Goal: Task Accomplishment & Management: Complete application form

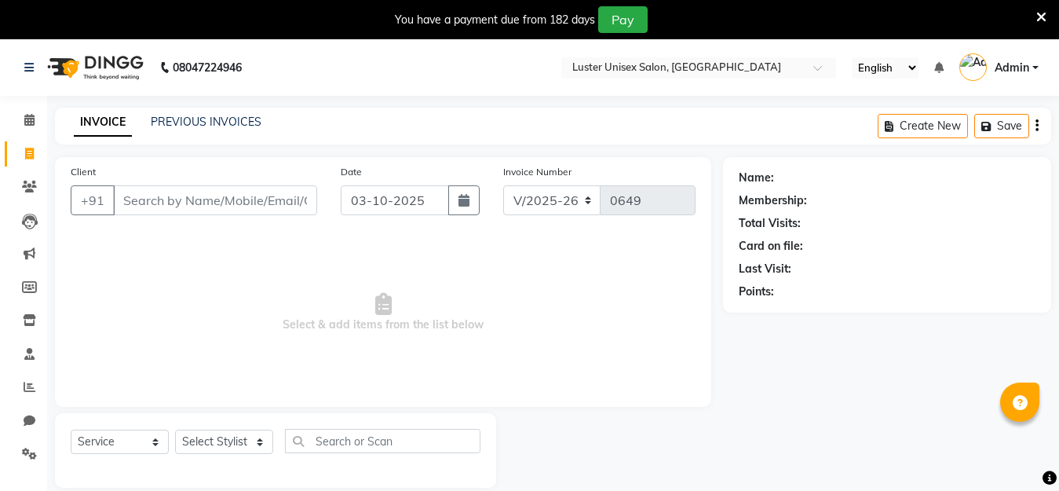
select select "7467"
select select "service"
click at [224, 444] on select "Select Stylist Aparna Balraj jabid kajal krishna neelam" at bounding box center [224, 442] width 98 height 24
select select "68085"
click at [175, 430] on select "Select Stylist Aparna Balraj jabid kajal krishna neelam" at bounding box center [224, 442] width 98 height 24
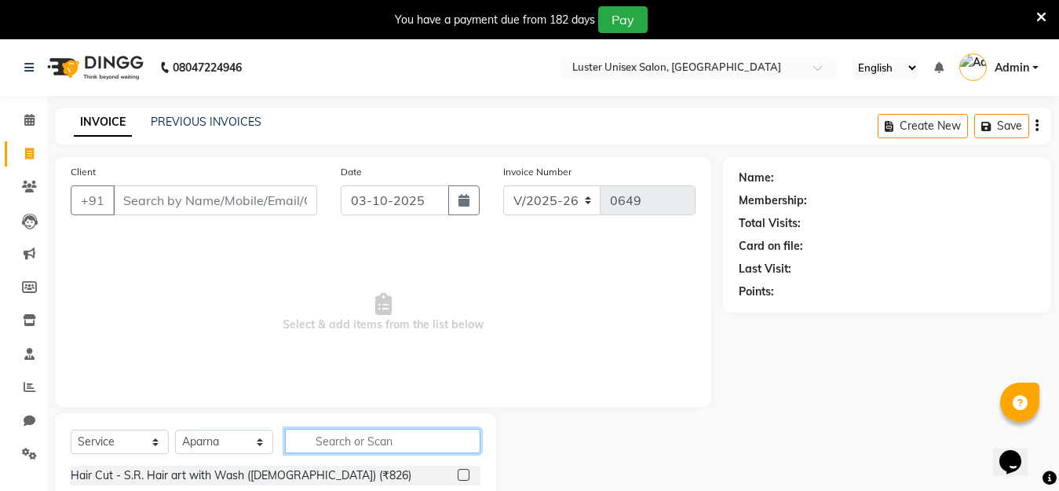
click at [364, 435] on input "text" at bounding box center [383, 441] width 196 height 24
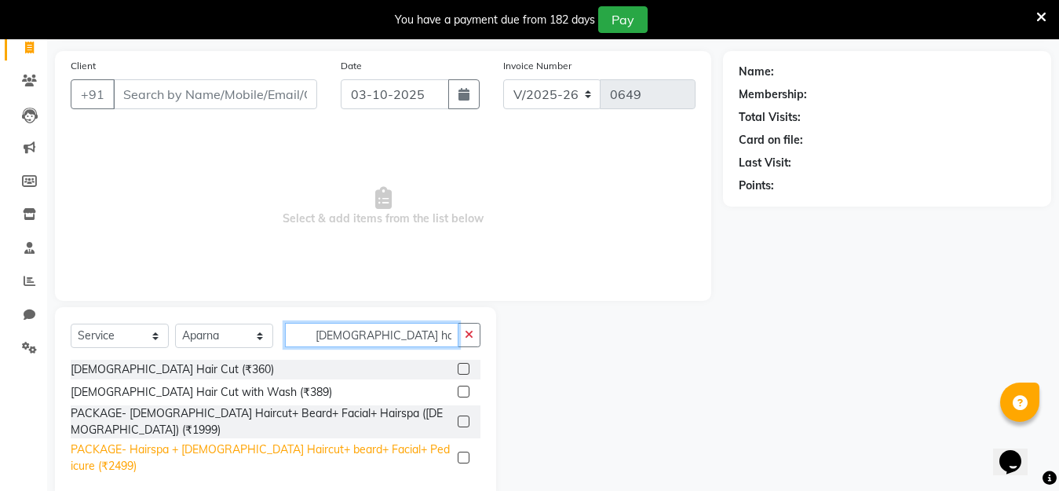
scroll to position [112, 0]
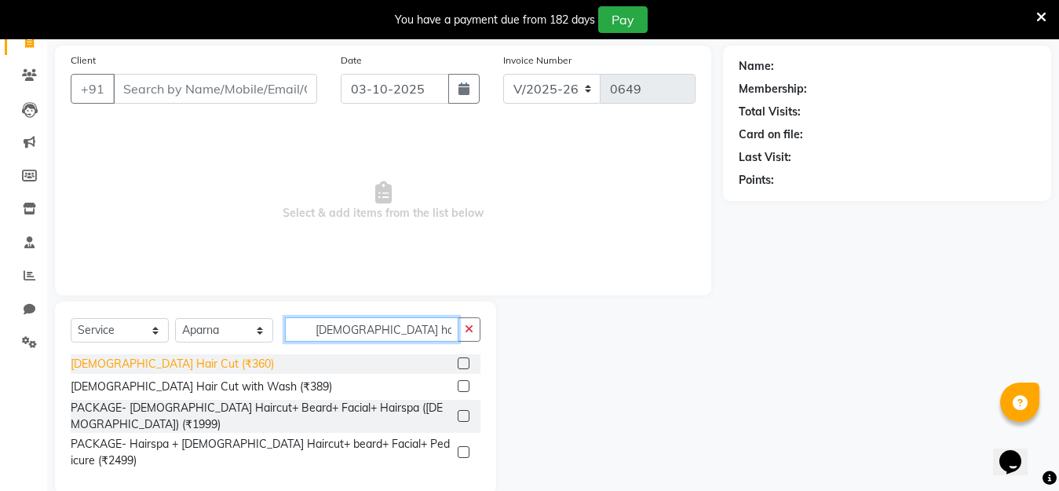
type input "male hair"
drag, startPoint x: 166, startPoint y: 360, endPoint x: 176, endPoint y: 357, distance: 10.5
click at [164, 360] on div "Male Hair Cut (₹360)" at bounding box center [172, 364] width 203 height 16
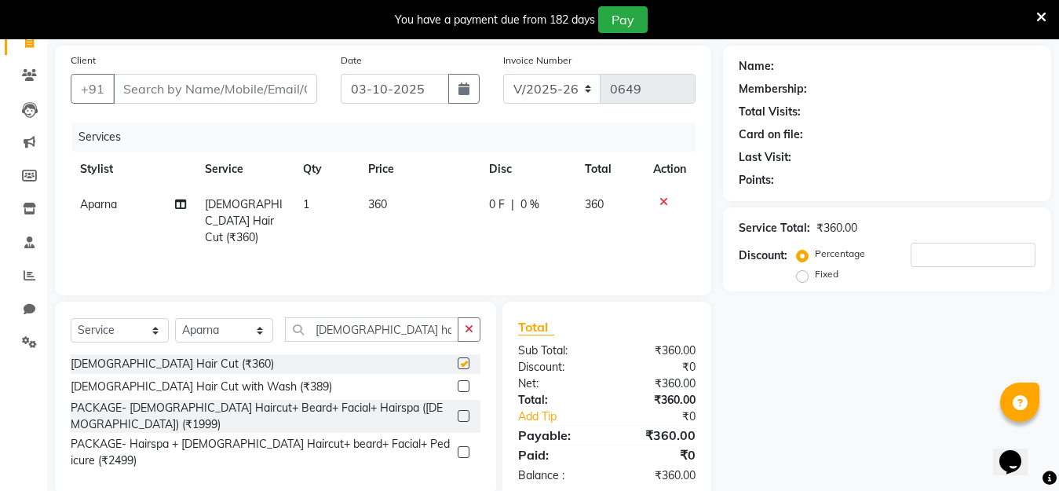
checkbox input "false"
click at [384, 321] on input "male hair" at bounding box center [372, 329] width 174 height 24
click at [203, 73] on div "Client +91" at bounding box center [194, 84] width 270 height 64
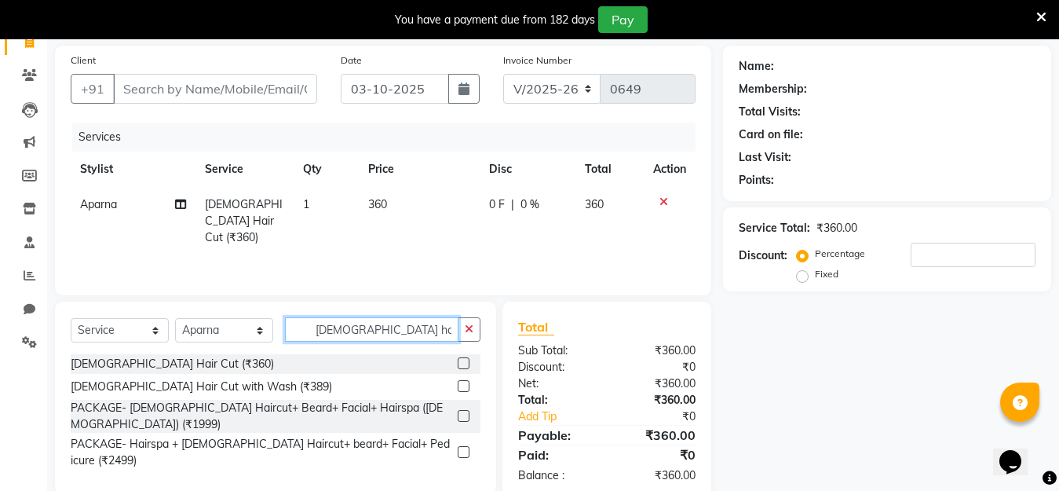
click at [364, 324] on input "male hair" at bounding box center [372, 329] width 174 height 24
click at [368, 325] on input "male hair" at bounding box center [372, 329] width 174 height 24
click at [375, 325] on input "male hair" at bounding box center [372, 329] width 174 height 24
click at [376, 326] on input "male hair" at bounding box center [372, 329] width 174 height 24
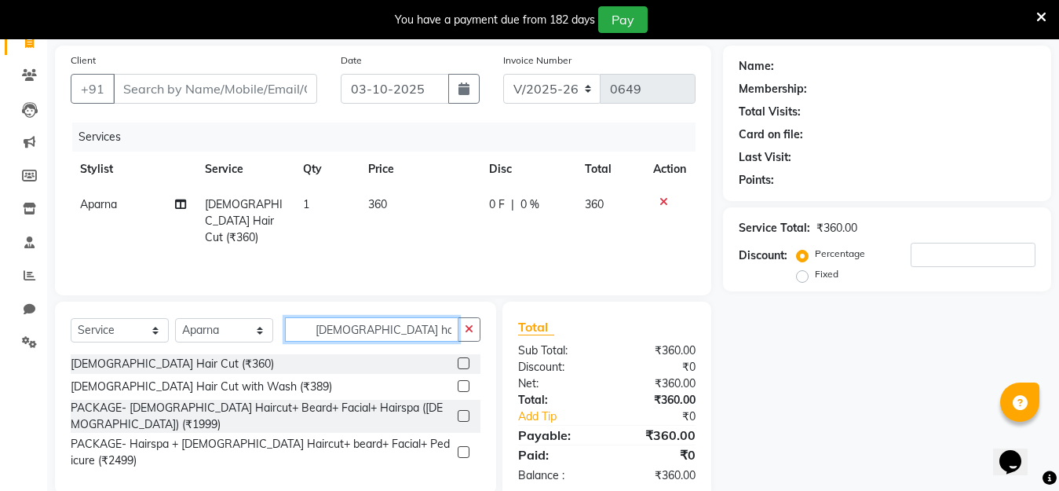
click at [378, 331] on input "male hair" at bounding box center [372, 329] width 174 height 24
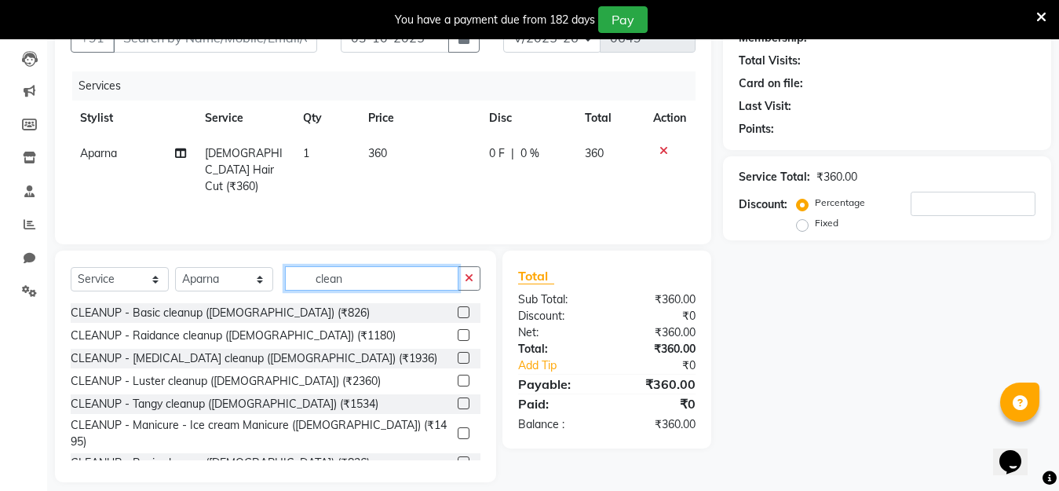
scroll to position [177, 0]
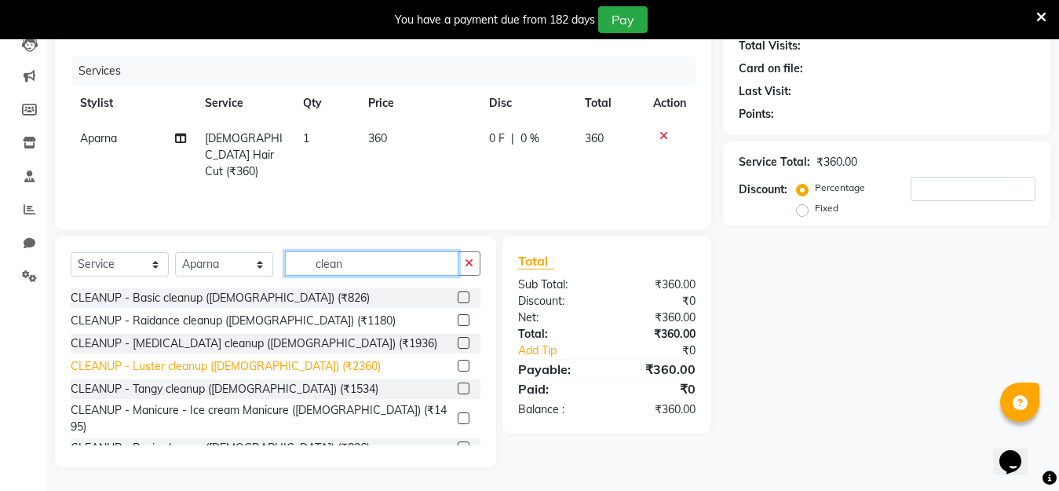
type input "clean"
click at [269, 364] on div "CLEANUP - Luster cleanup (Female) (₹2360)" at bounding box center [226, 366] width 310 height 16
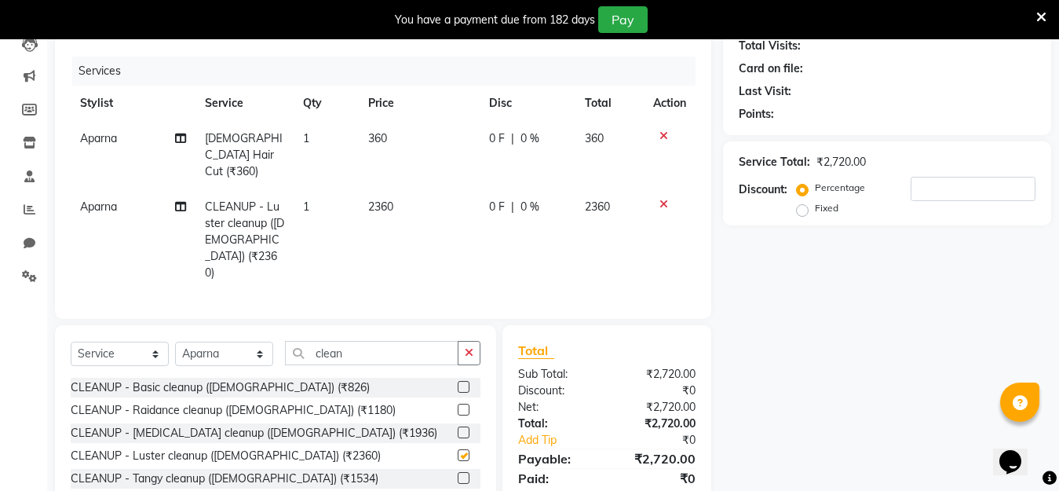
checkbox input "false"
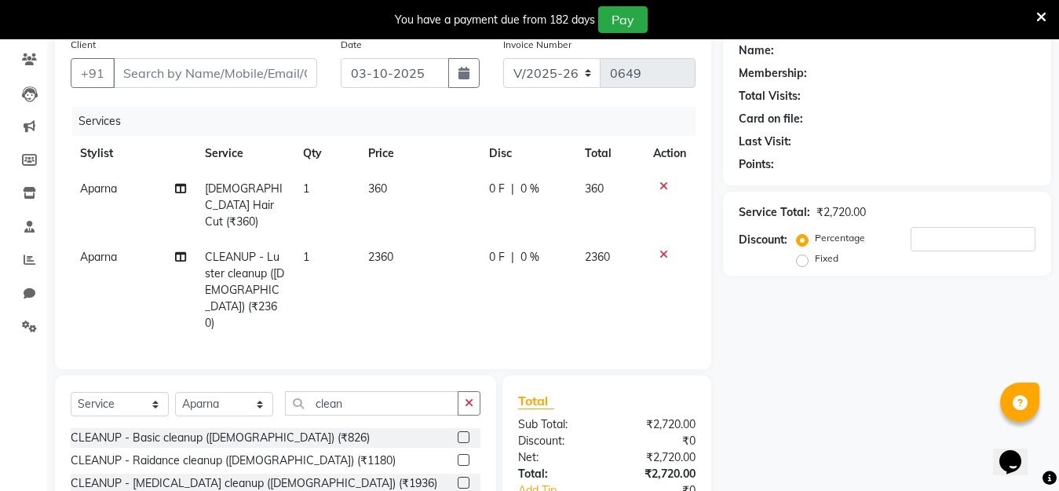
scroll to position [99, 0]
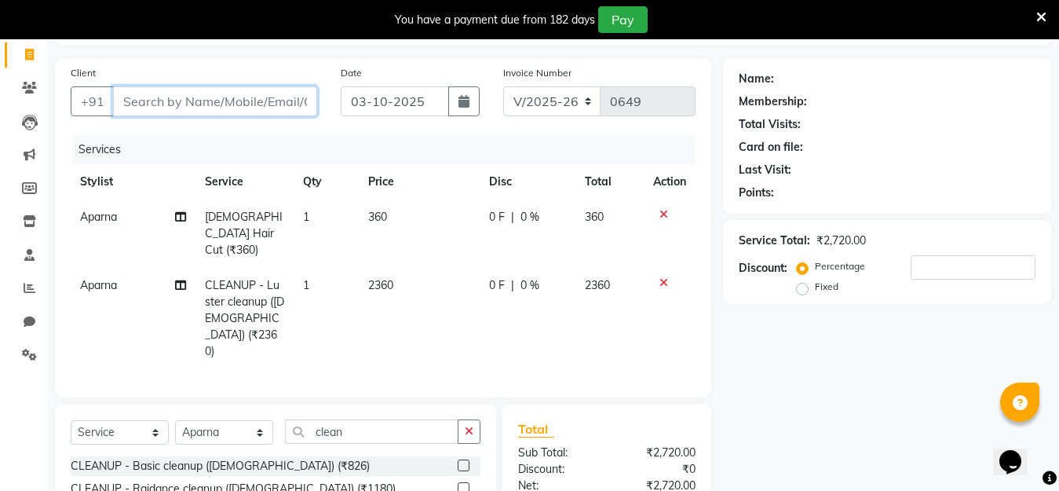
click at [186, 97] on input "Client" at bounding box center [215, 101] width 204 height 30
type input "9"
type input "0"
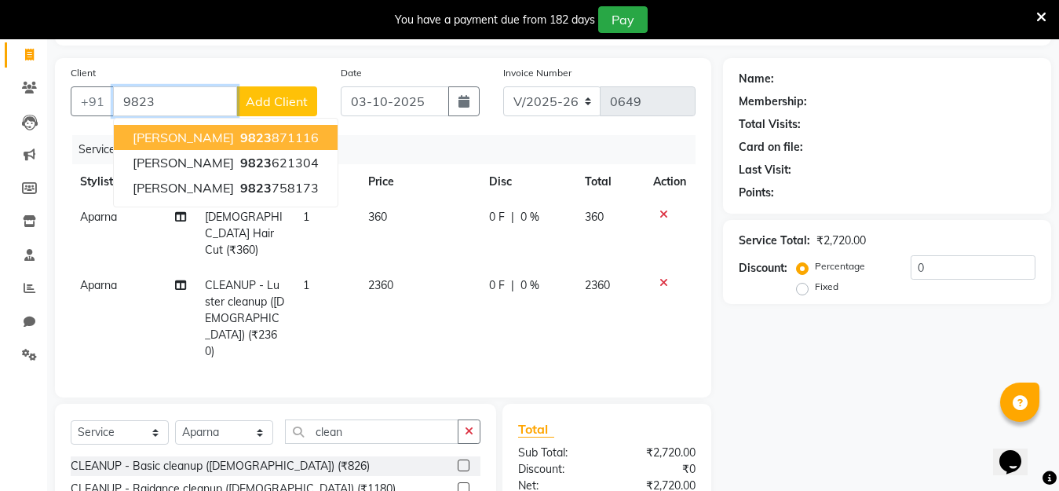
click at [240, 137] on span "9823" at bounding box center [255, 138] width 31 height 16
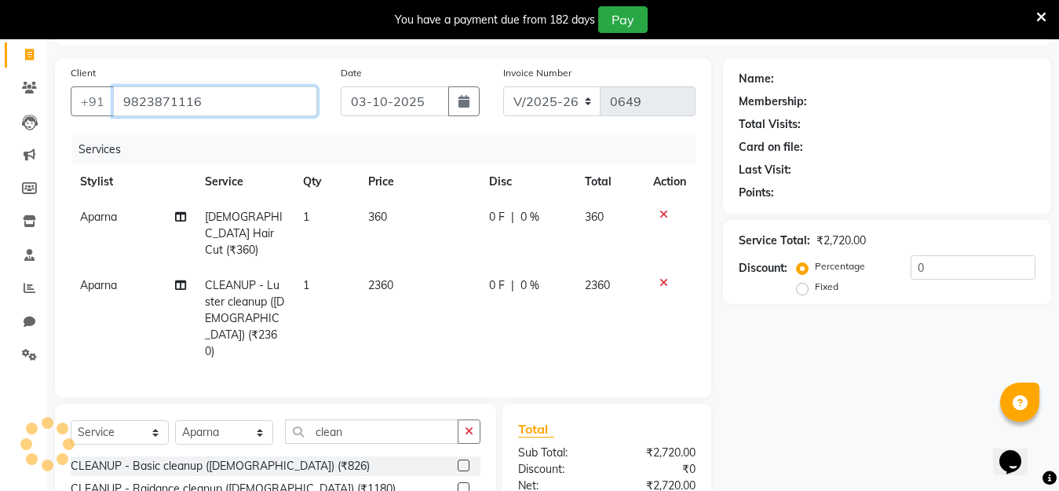
type input "9823871116"
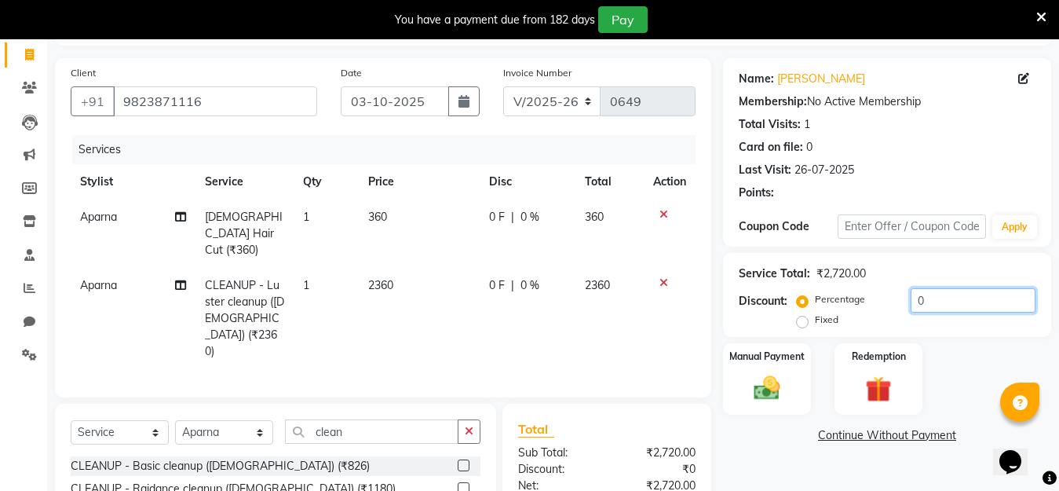
click at [933, 300] on input "0" at bounding box center [973, 300] width 125 height 24
click at [934, 298] on input "0" at bounding box center [973, 300] width 125 height 24
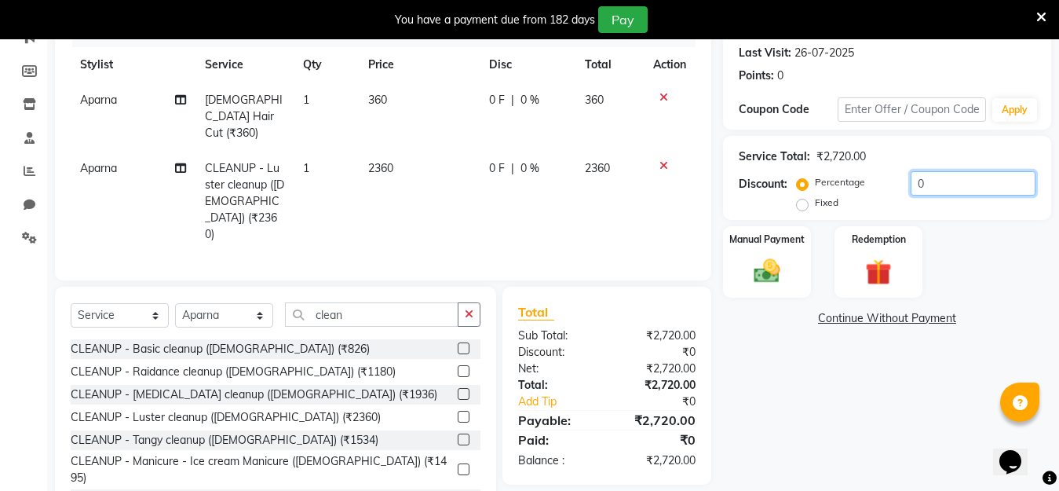
scroll to position [231, 0]
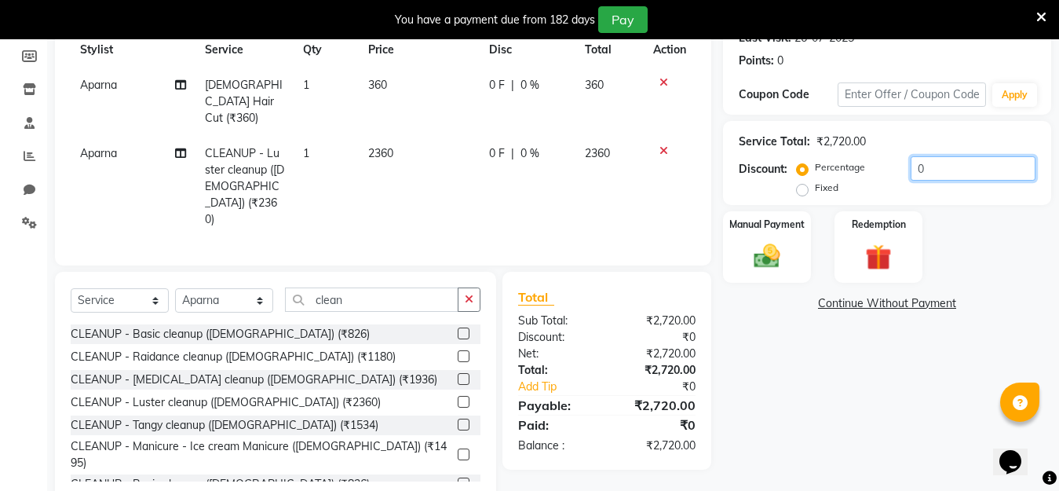
click at [957, 161] on input "0" at bounding box center [973, 168] width 125 height 24
click at [953, 176] on input "0" at bounding box center [973, 168] width 125 height 24
type input "20"
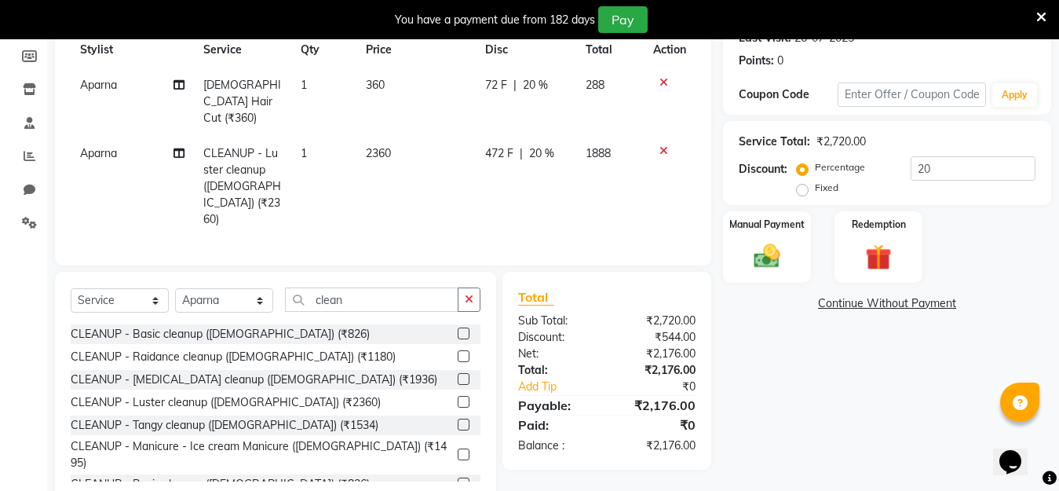
click at [896, 362] on div "Name: Sahil Shah Membership: No Active Membership Total Visits: 1 Card on file:…" at bounding box center [893, 214] width 340 height 577
click at [100, 87] on span "Aparna" at bounding box center [98, 85] width 37 height 14
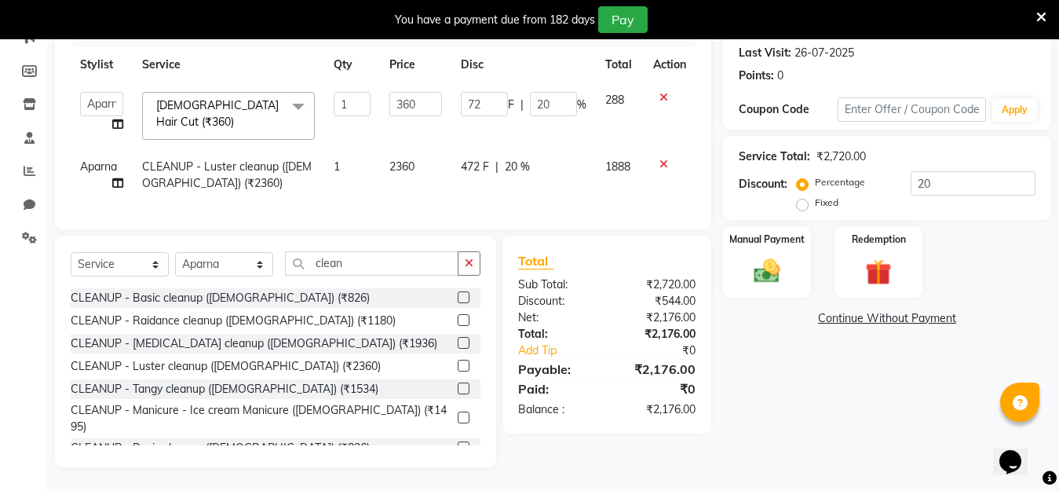
scroll to position [222, 0]
click at [110, 94] on select "Aparna Balraj jabid kajal krishna neelam" at bounding box center [101, 104] width 43 height 24
select select "68086"
click at [862, 418] on div "Name: Sahil Shah Membership: No Active Membership Total Visits: 1 Card on file:…" at bounding box center [893, 204] width 340 height 526
click at [942, 177] on input "20" at bounding box center [973, 183] width 125 height 24
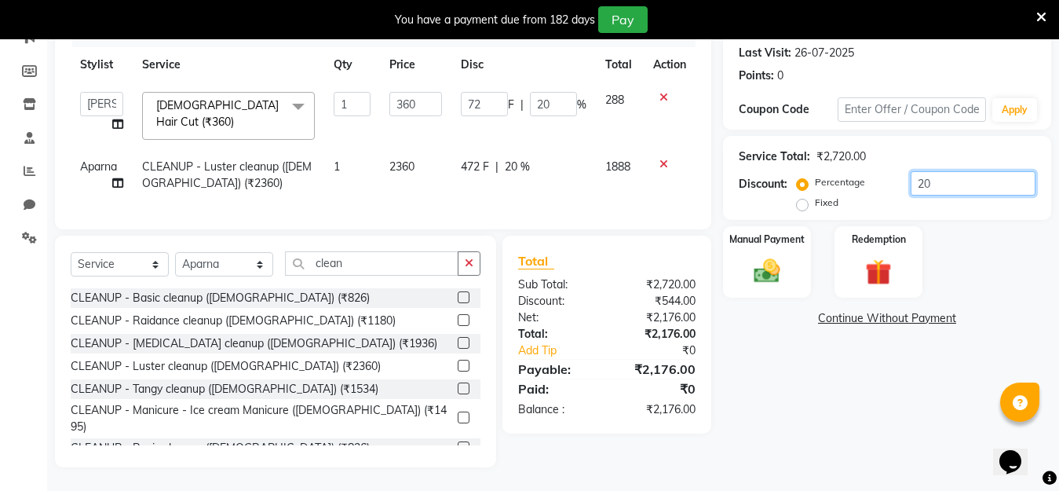
click at [942, 177] on input "20" at bounding box center [973, 183] width 125 height 24
type input "0"
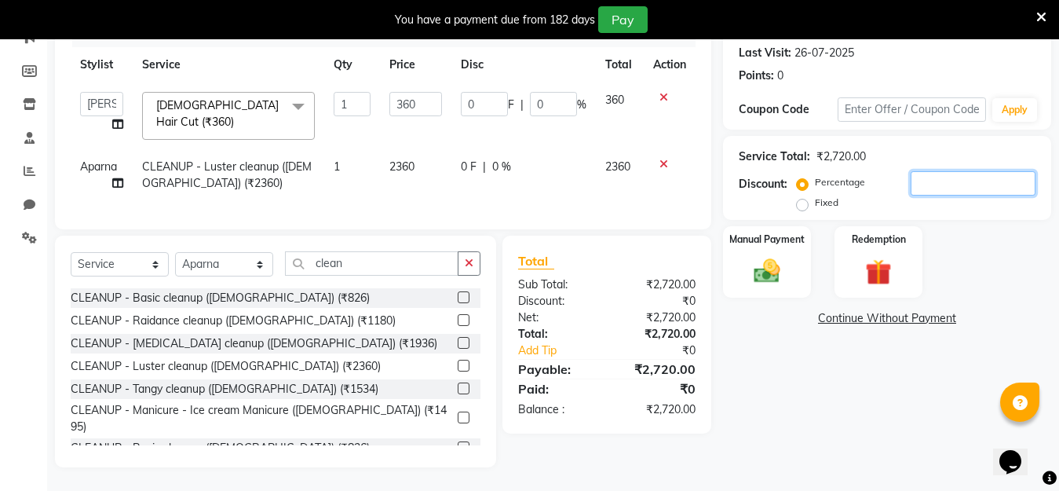
type input "3"
type input "10.8"
type input "3"
type input "30"
type input "108"
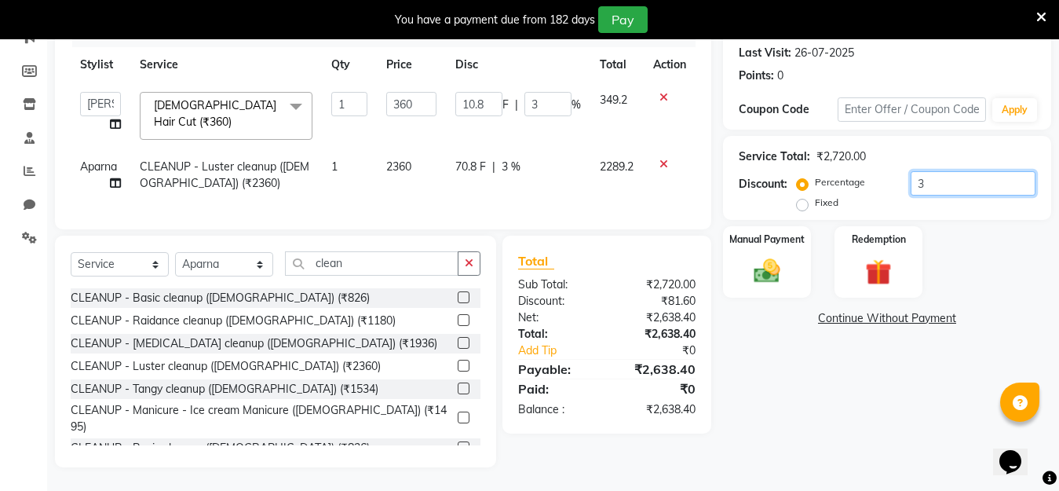
type input "30"
type input "3"
type input "10.8"
type input "3"
type input "0"
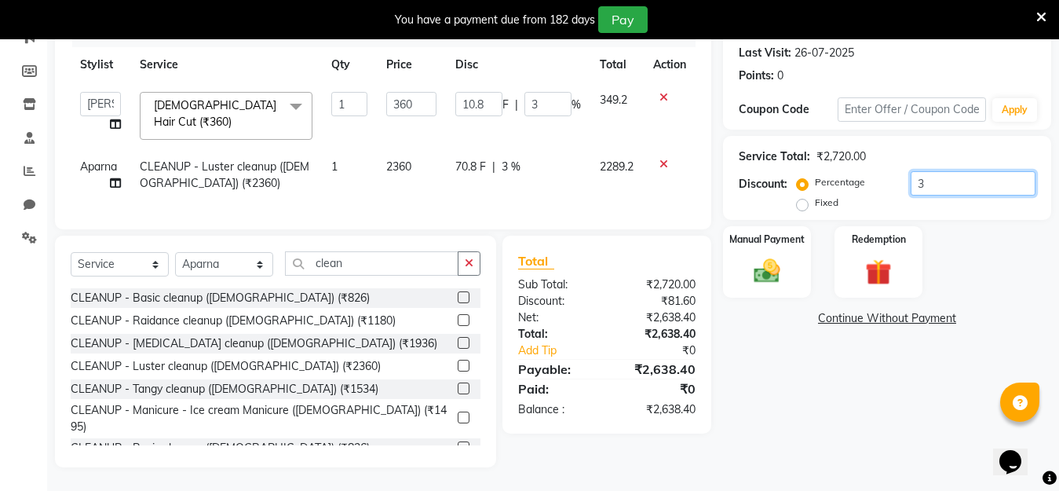
type input "0"
type input "2"
type input "7.2"
type input "2"
type input "20"
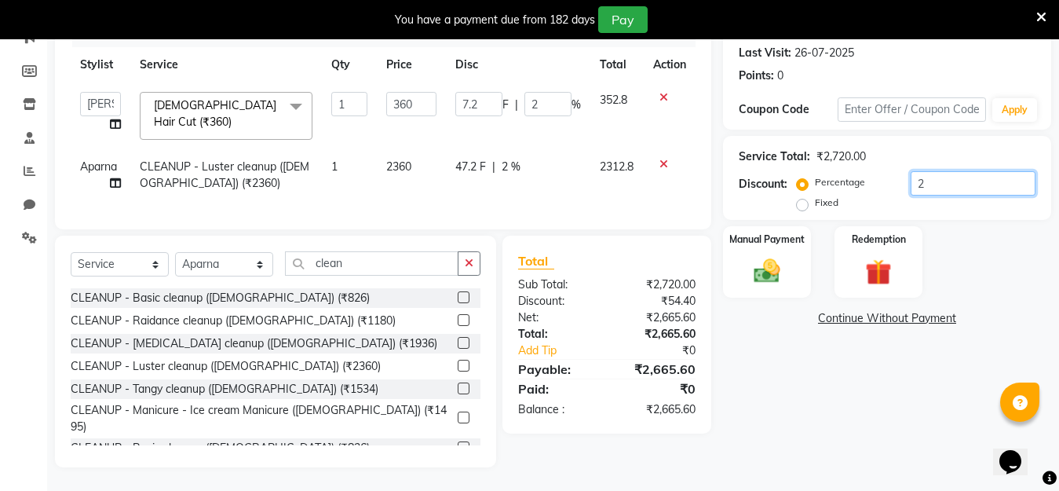
type input "72"
type input "20"
click at [953, 173] on input "20" at bounding box center [973, 183] width 125 height 24
click at [951, 171] on input "20" at bounding box center [973, 183] width 125 height 24
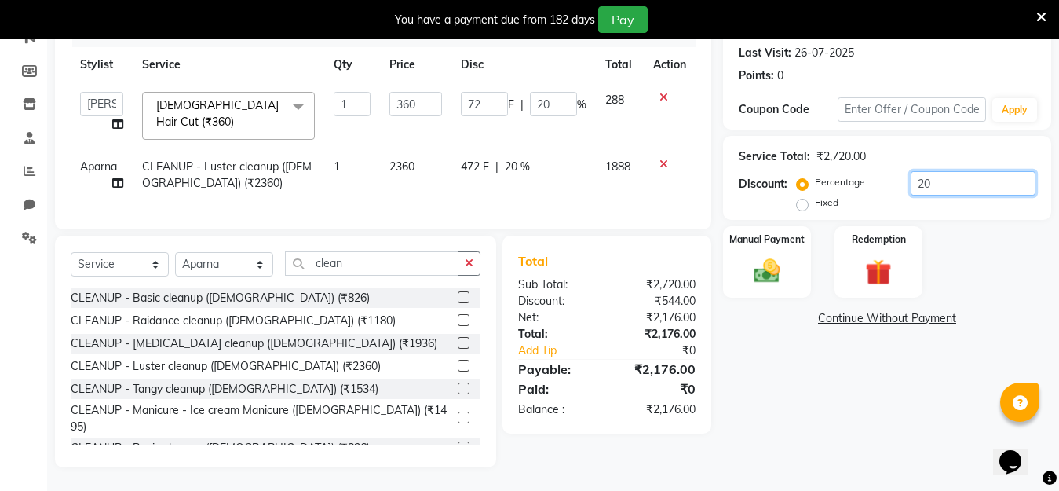
click at [950, 174] on input "20" at bounding box center [973, 183] width 125 height 24
click at [950, 177] on input "20" at bounding box center [973, 183] width 125 height 24
type input "2"
type input "7.2"
type input "2"
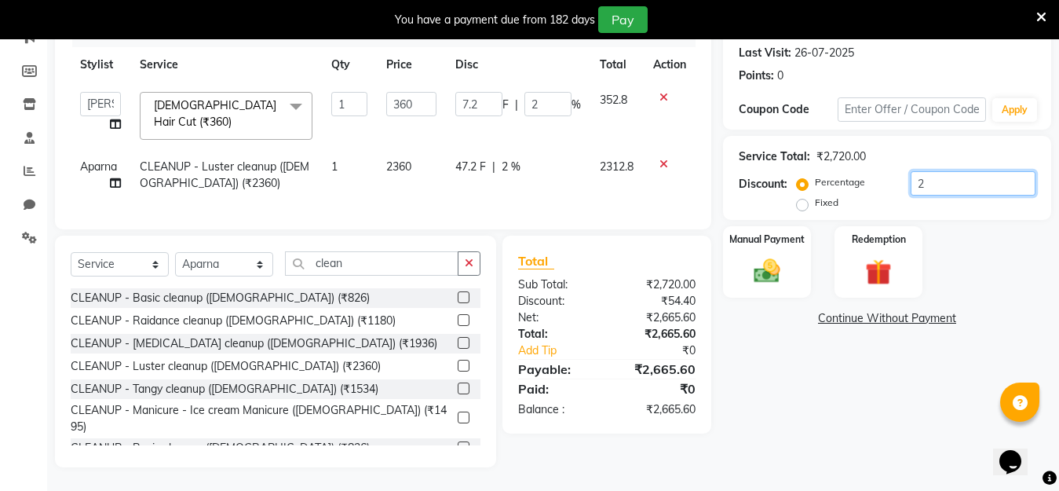
type input "0"
type input "3"
type input "10.8"
type input "3"
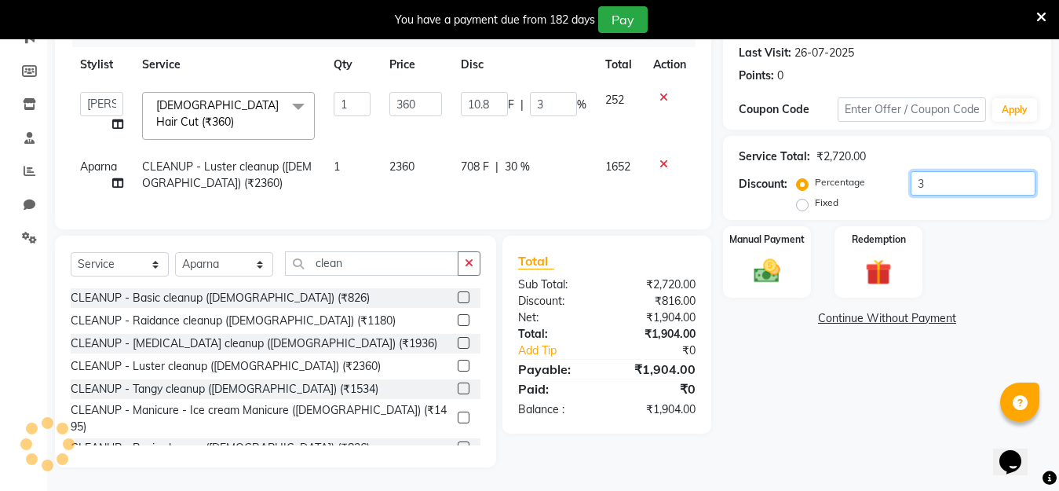
type input "30"
type input "108"
type input "30"
click at [942, 172] on input "30" at bounding box center [973, 183] width 125 height 24
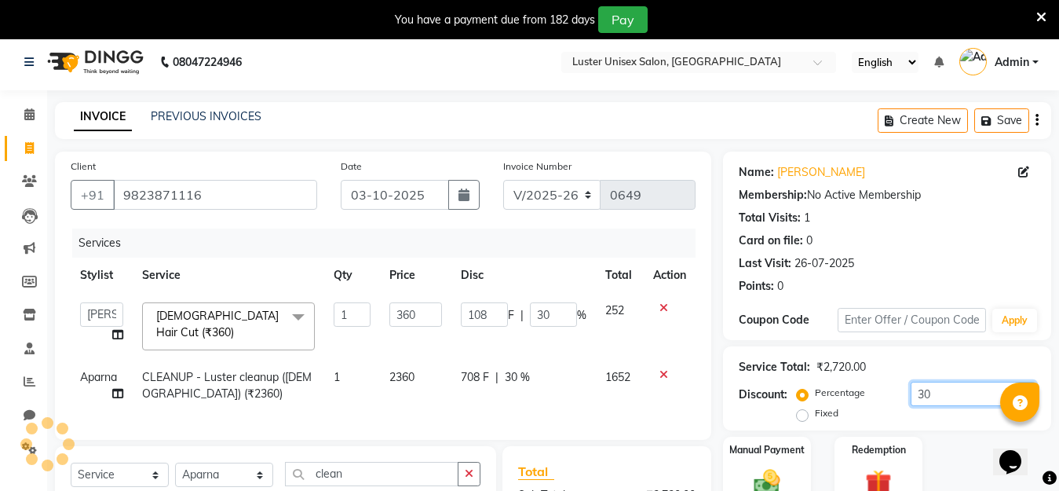
scroll to position [0, 0]
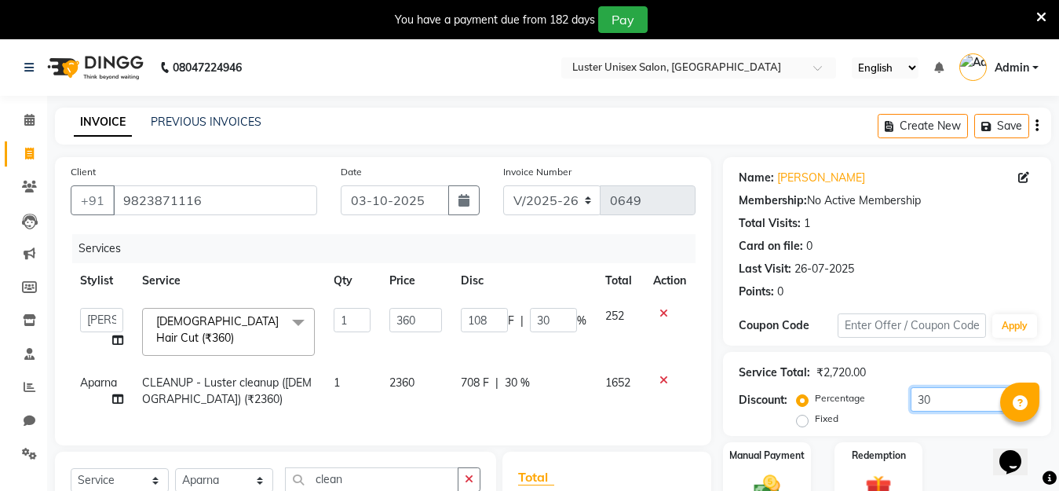
type input "30"
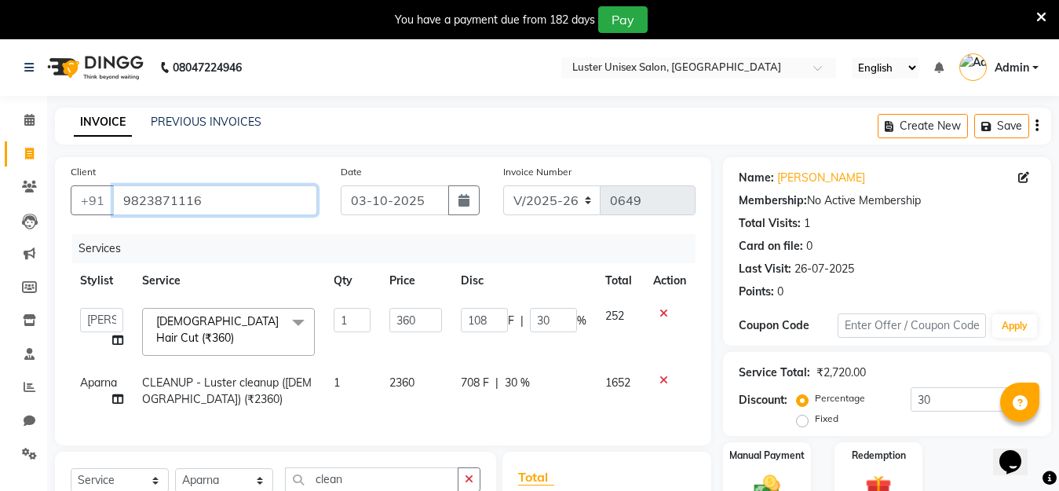
click at [231, 194] on input "9823871116" at bounding box center [215, 200] width 204 height 30
click at [1041, 16] on icon at bounding box center [1042, 17] width 10 height 14
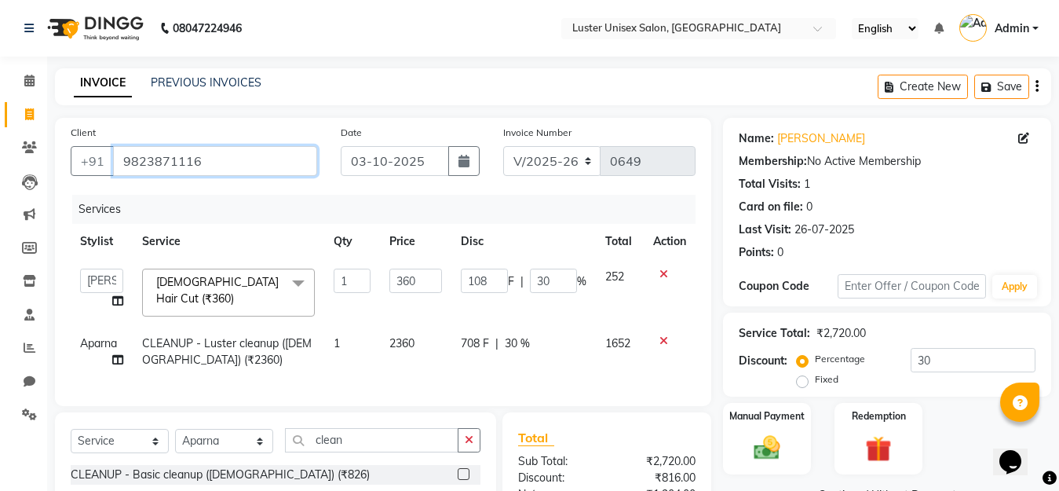
click at [227, 158] on input "9823871116" at bounding box center [215, 161] width 204 height 30
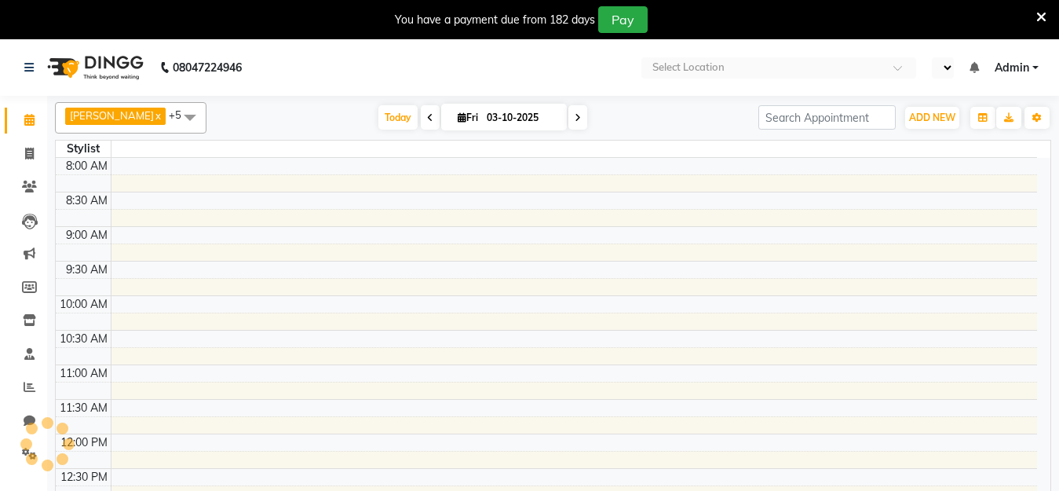
select select "en"
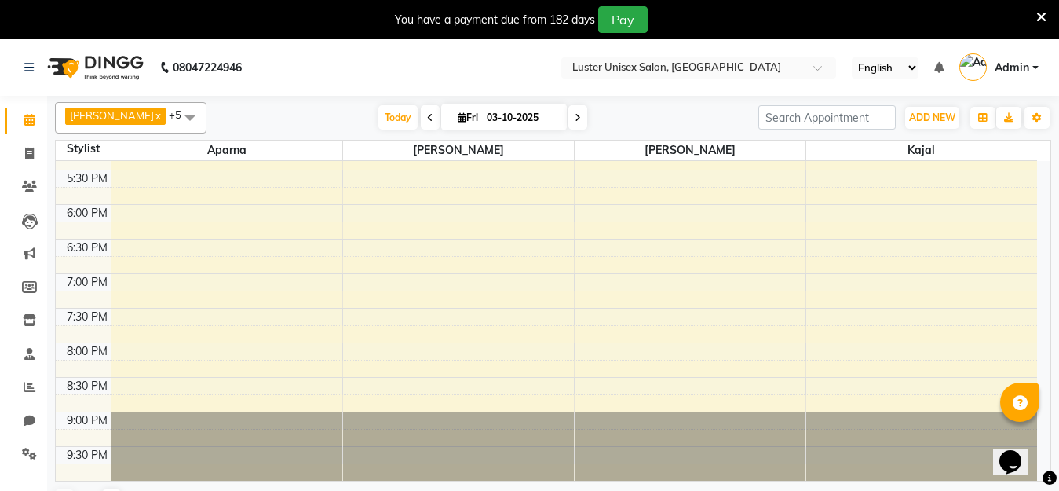
scroll to position [39, 0]
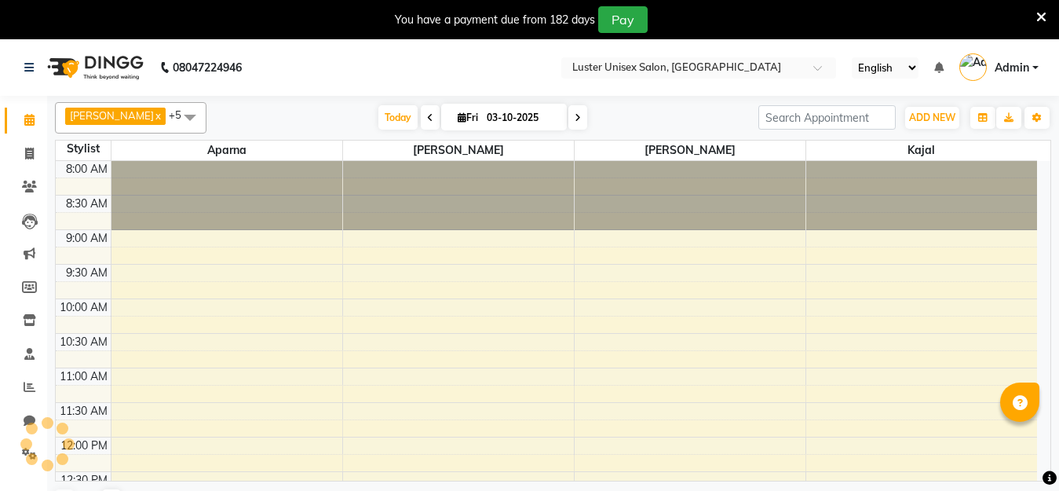
select select "en"
